Goal: Book appointment/travel/reservation

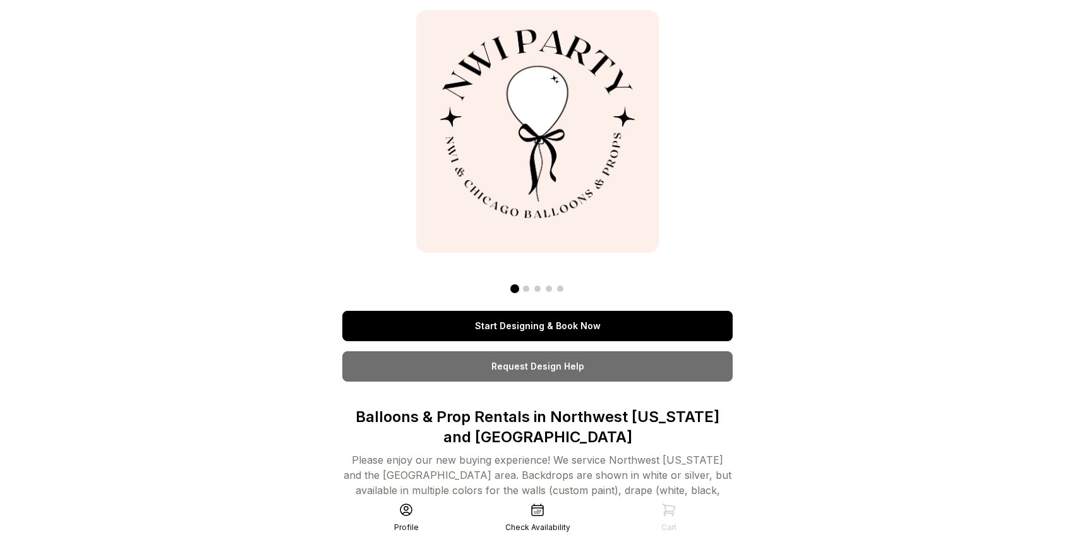
click at [568, 326] on link "Start Designing & Book Now" at bounding box center [537, 326] width 390 height 30
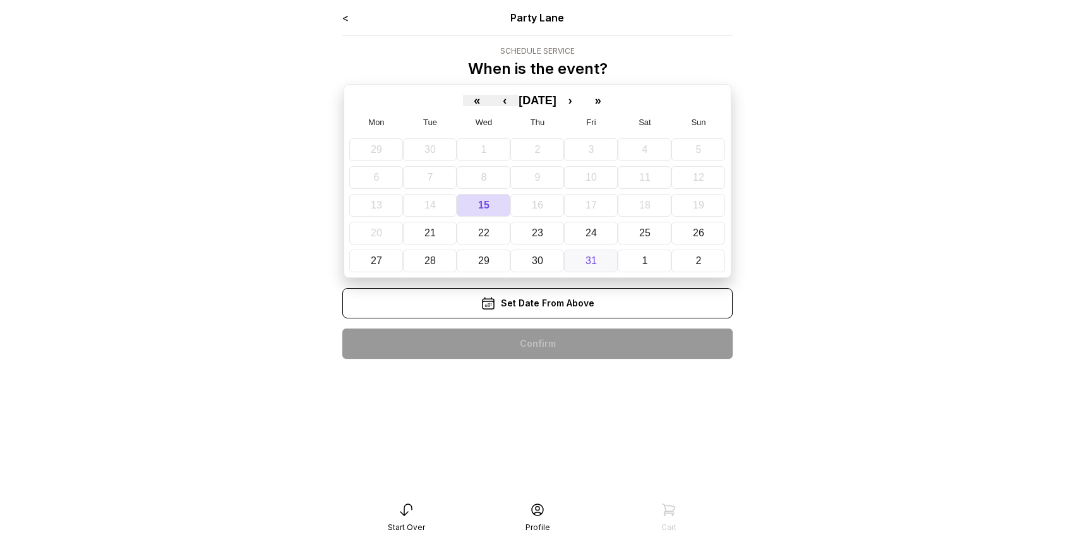
click at [587, 256] on abbr "31" at bounding box center [590, 260] width 11 height 11
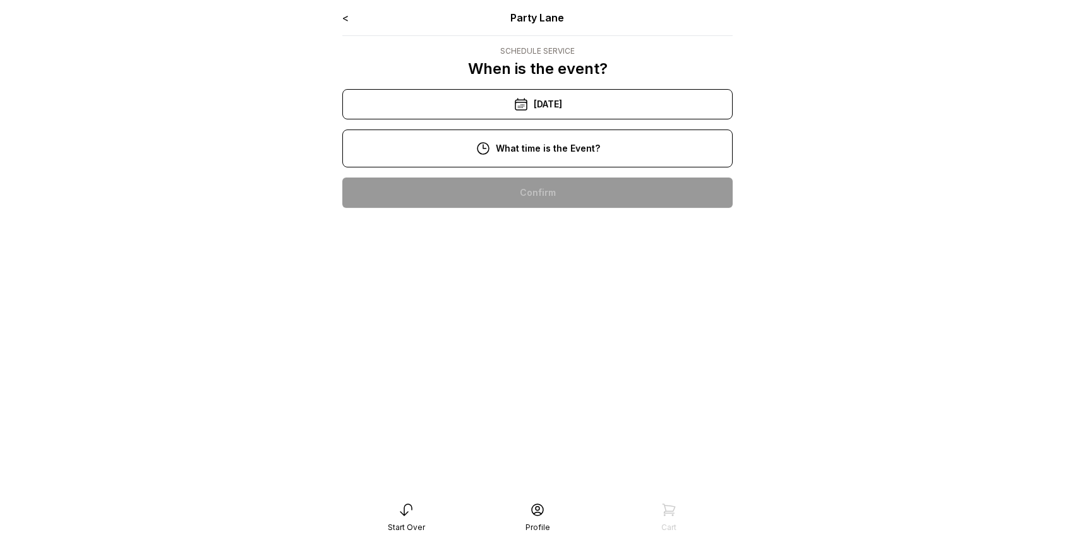
click at [573, 194] on div "10:00 am" at bounding box center [537, 192] width 370 height 30
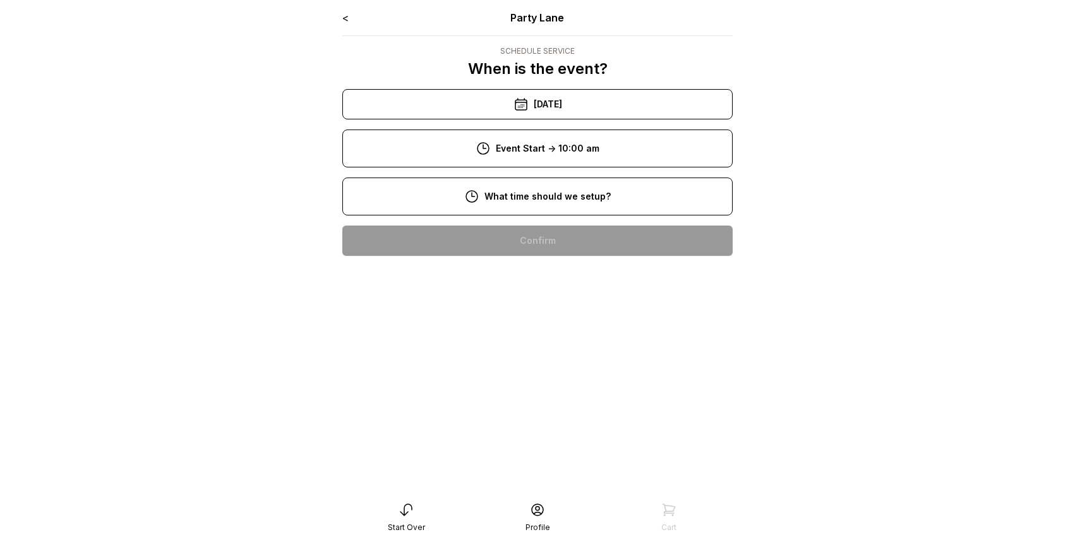
click at [573, 236] on div "8:00 am" at bounding box center [537, 240] width 370 height 30
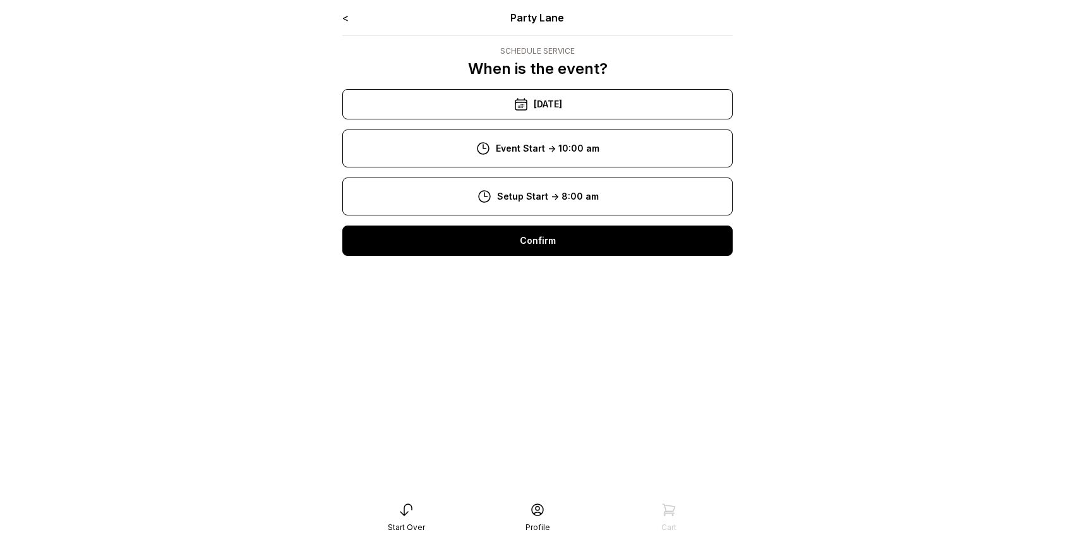
click at [572, 232] on div "Confirm" at bounding box center [537, 240] width 390 height 30
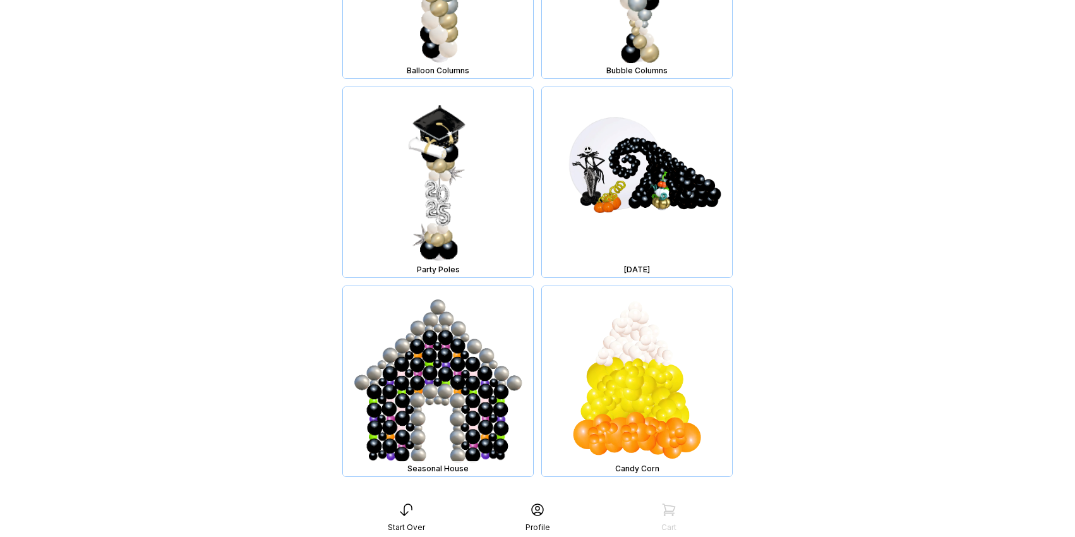
scroll to position [11115, 0]
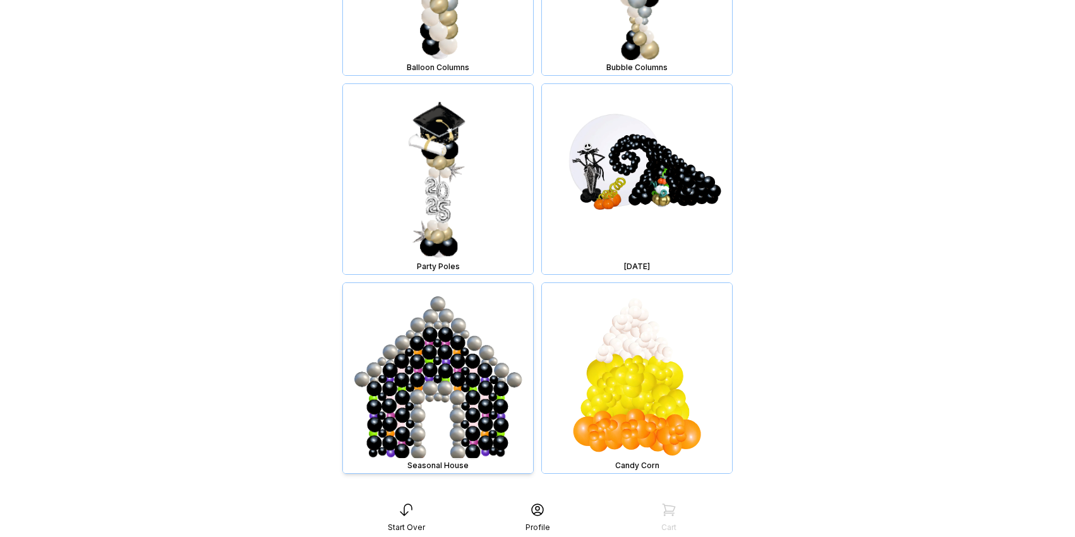
click at [475, 395] on img at bounding box center [438, 378] width 190 height 190
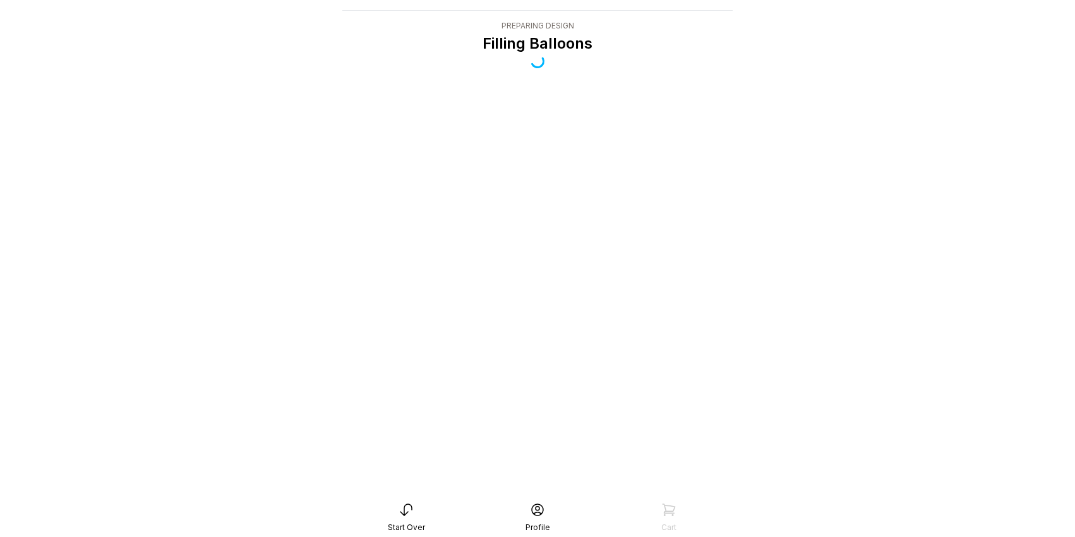
click at [403, 515] on icon at bounding box center [405, 509] width 11 height 11
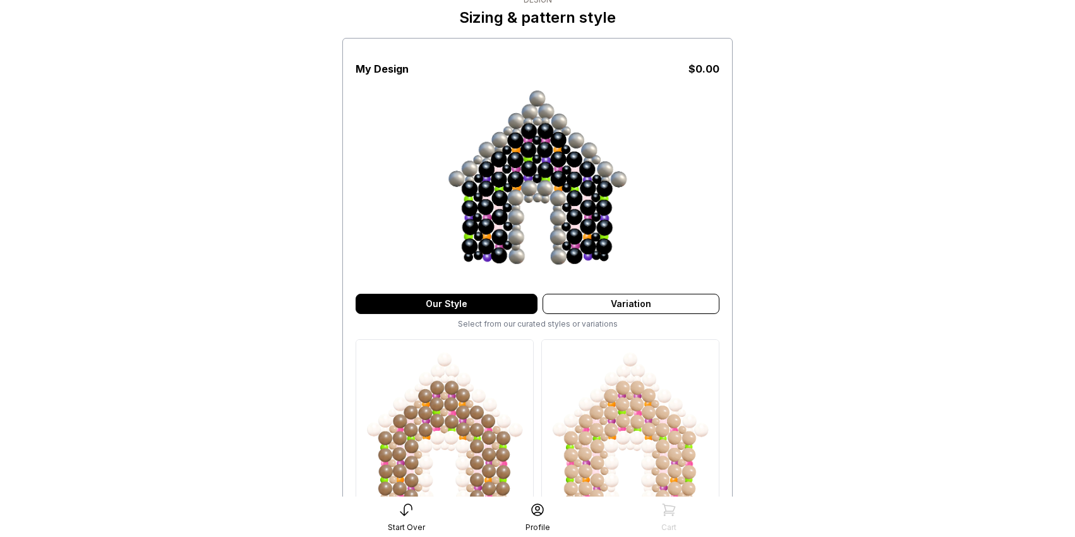
scroll to position [49, 0]
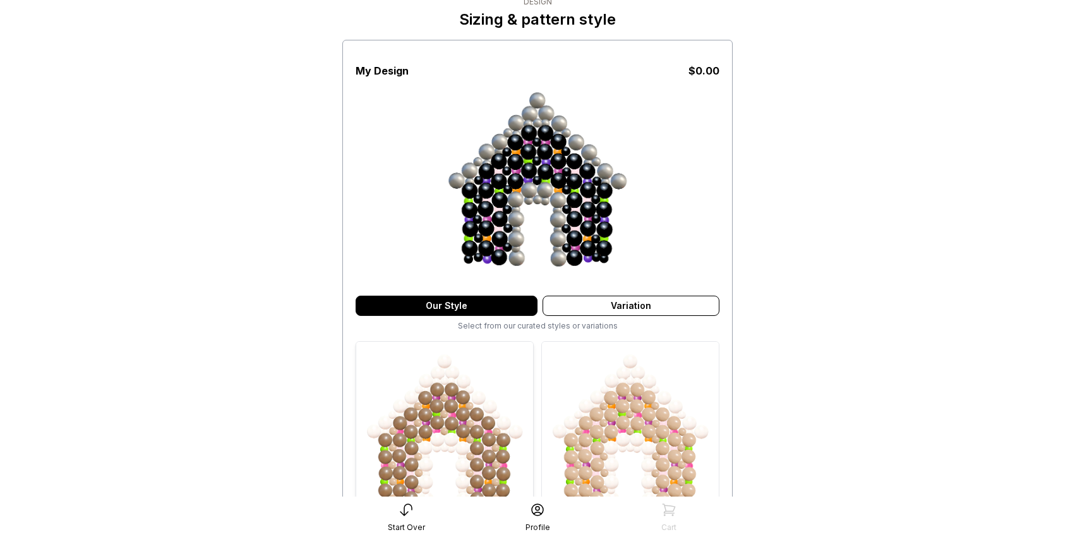
click at [455, 380] on img at bounding box center [444, 430] width 177 height 177
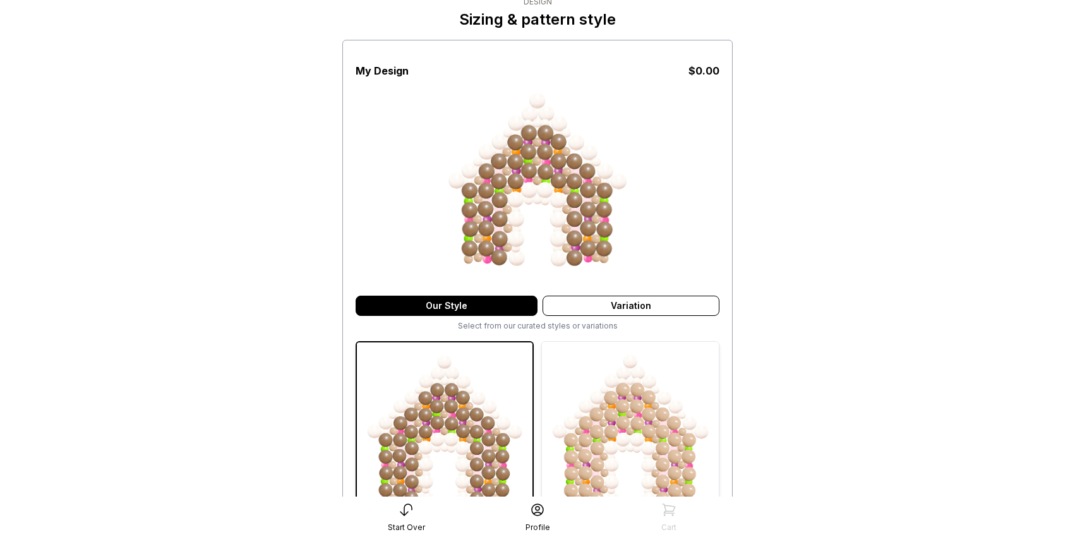
click at [607, 410] on img at bounding box center [630, 430] width 177 height 177
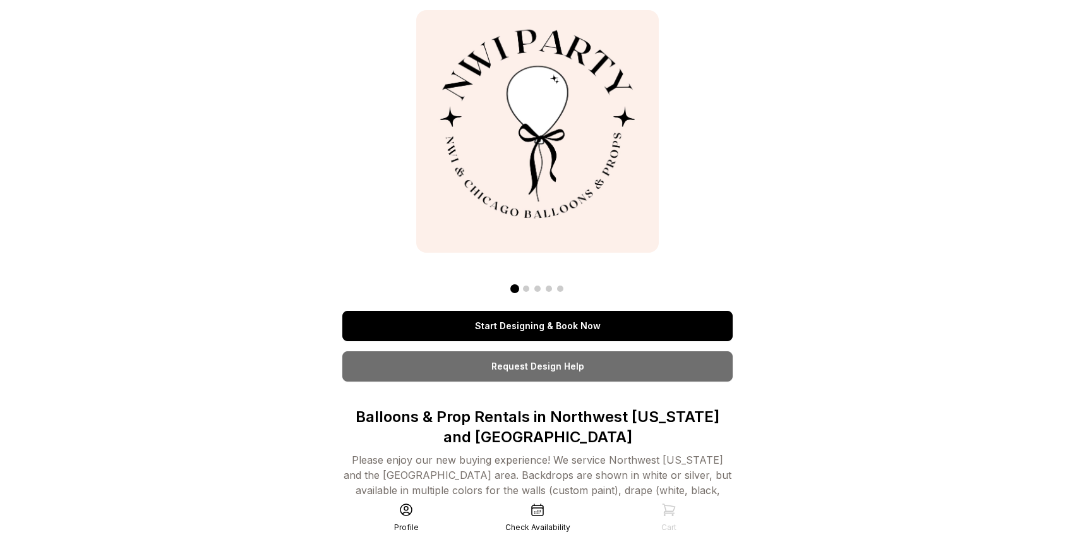
click at [558, 322] on link "Start Designing & Book Now" at bounding box center [537, 326] width 390 height 30
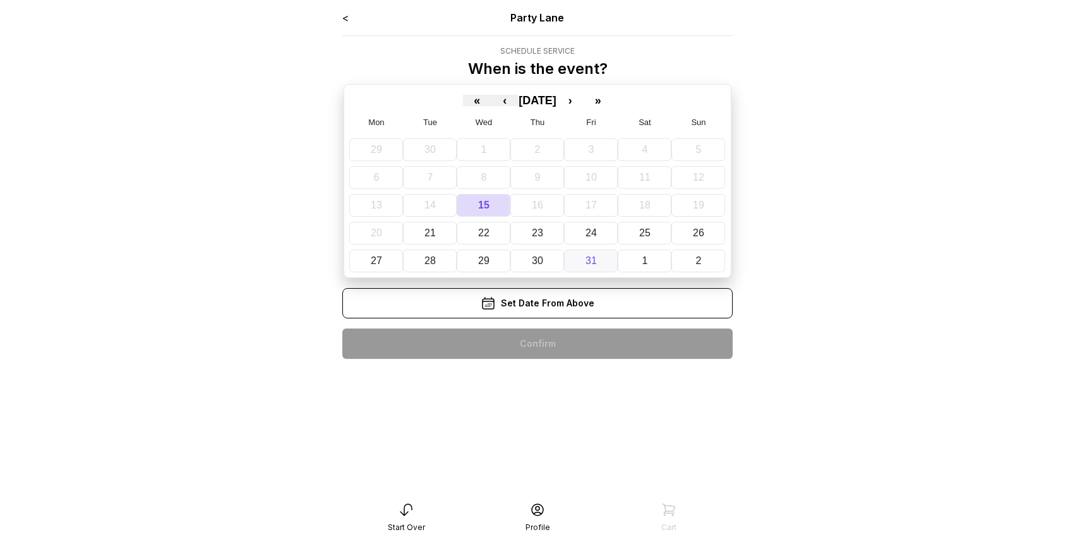
click at [583, 254] on button "31" at bounding box center [591, 260] width 54 height 23
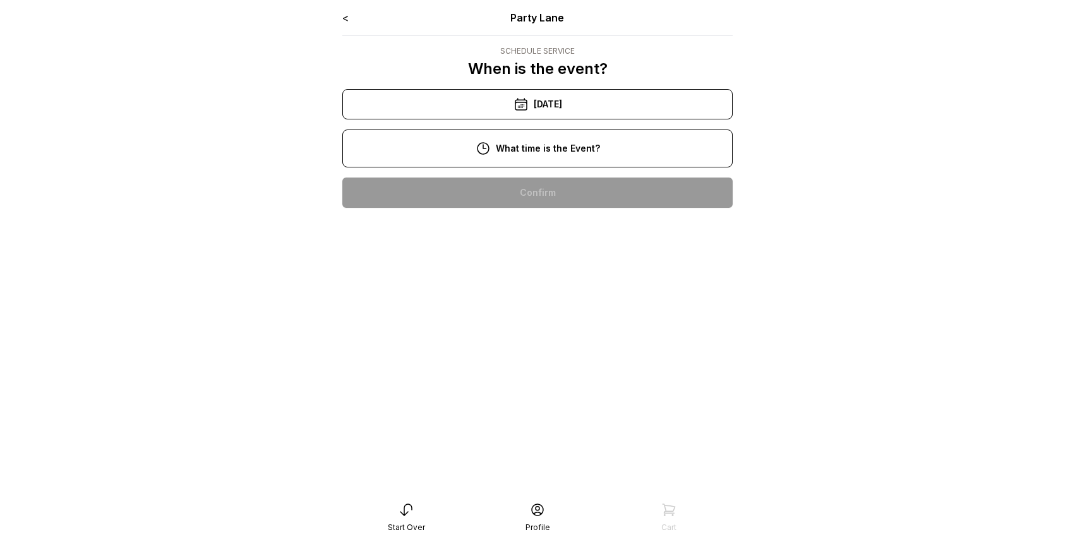
click at [570, 222] on div "11:00 am" at bounding box center [537, 233] width 370 height 30
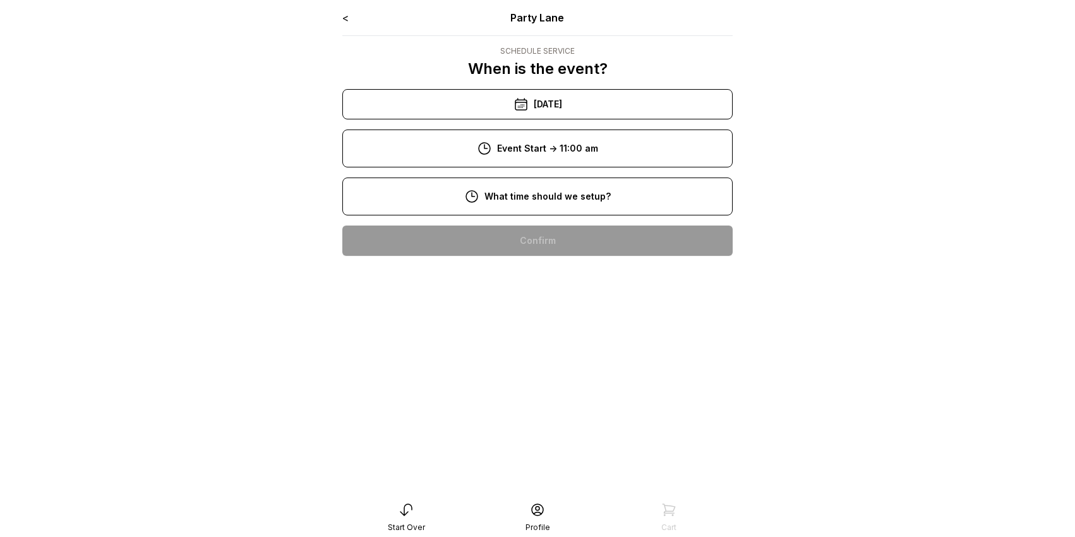
click at [565, 236] on div "8:00 am" at bounding box center [537, 240] width 370 height 30
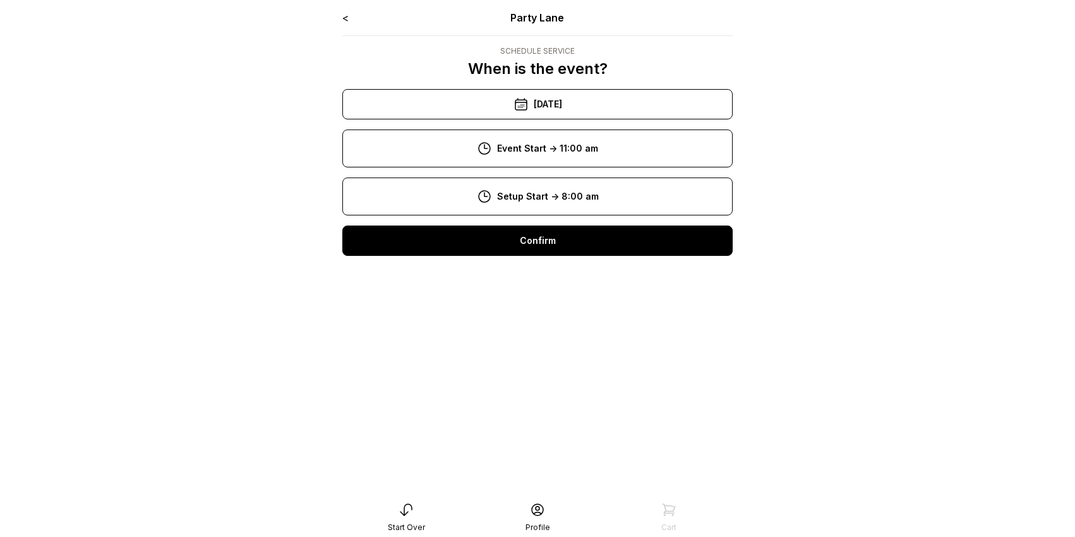
click at [565, 236] on div "Confirm" at bounding box center [537, 240] width 390 height 30
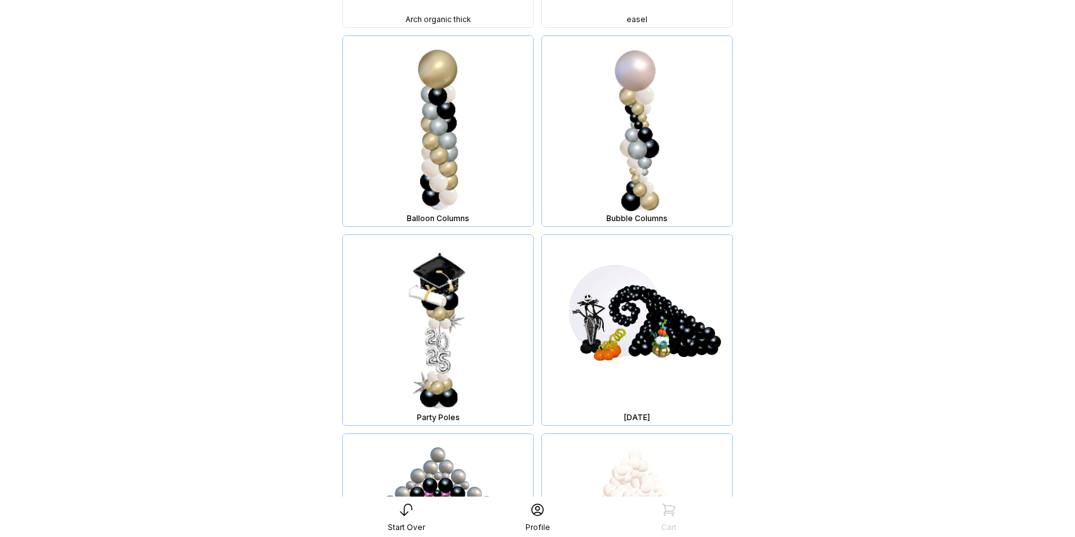
scroll to position [11115, 0]
